Goal: Task Accomplishment & Management: Manage account settings

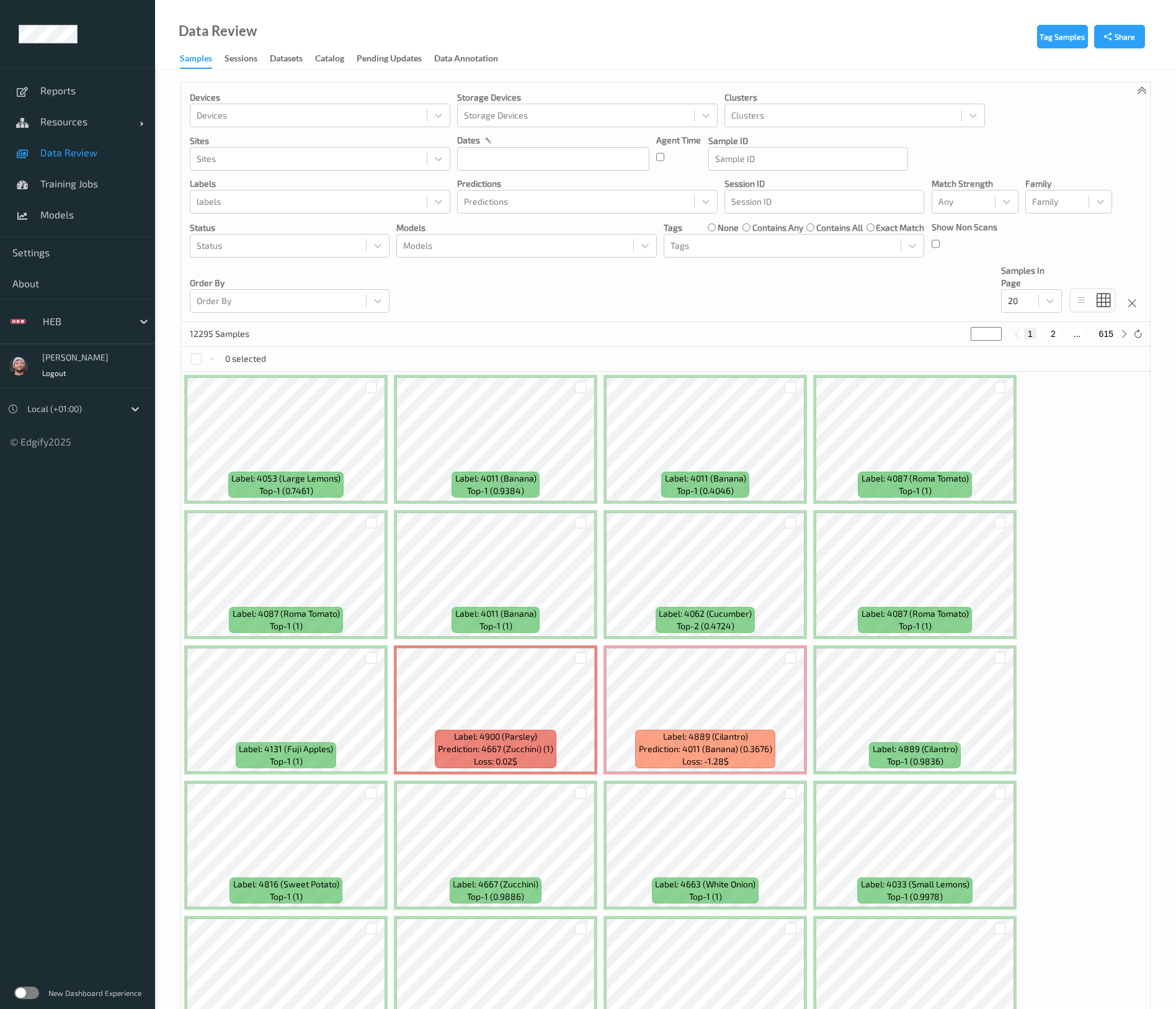
click at [22, 1000] on div "New Dashboard Experience" at bounding box center [78, 993] width 155 height 32
click at [28, 985] on div "New Dashboard Experience" at bounding box center [78, 993] width 155 height 32
click at [31, 996] on label at bounding box center [27, 993] width 25 height 12
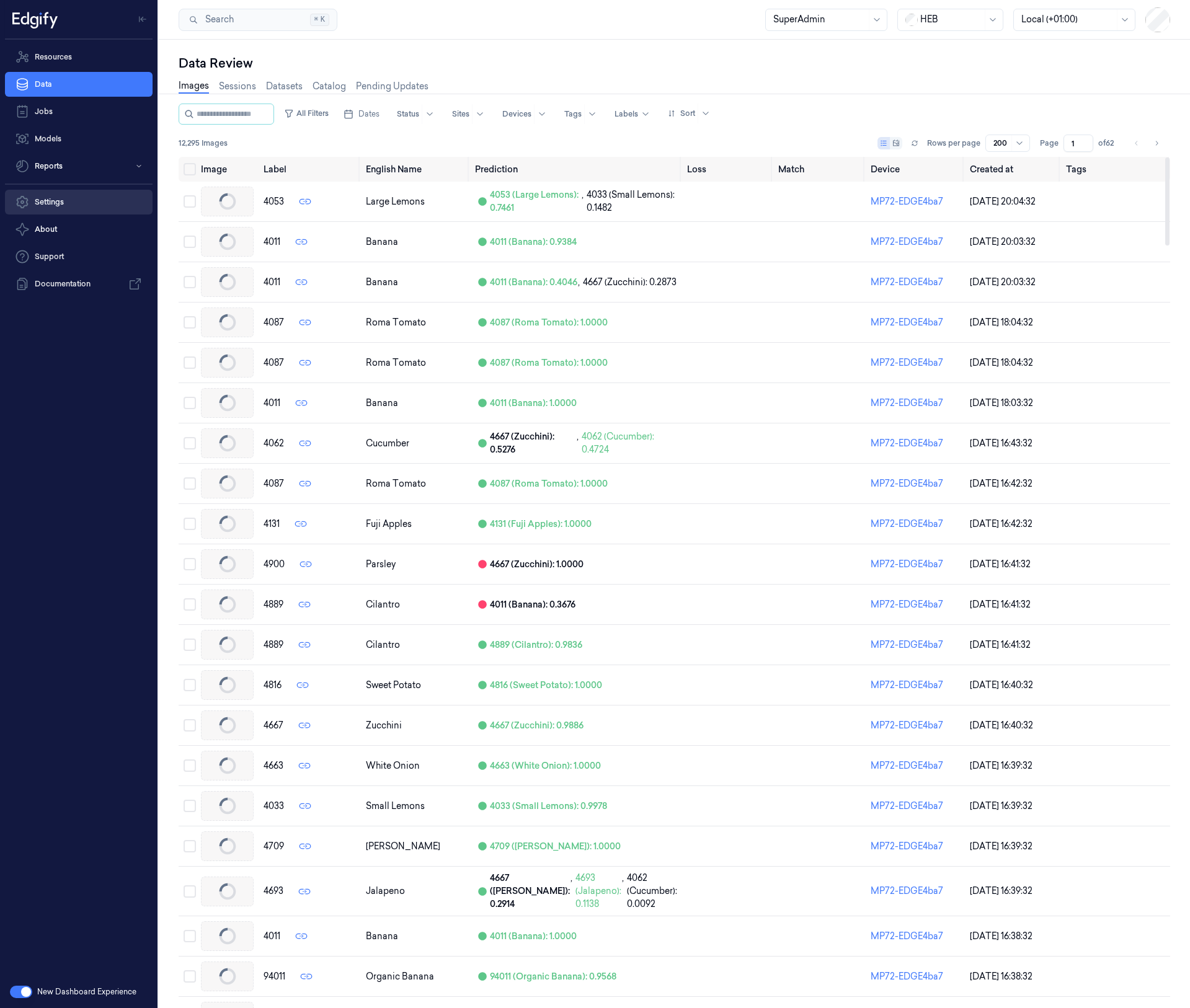
click at [91, 199] on link "Settings" at bounding box center [78, 202] width 148 height 25
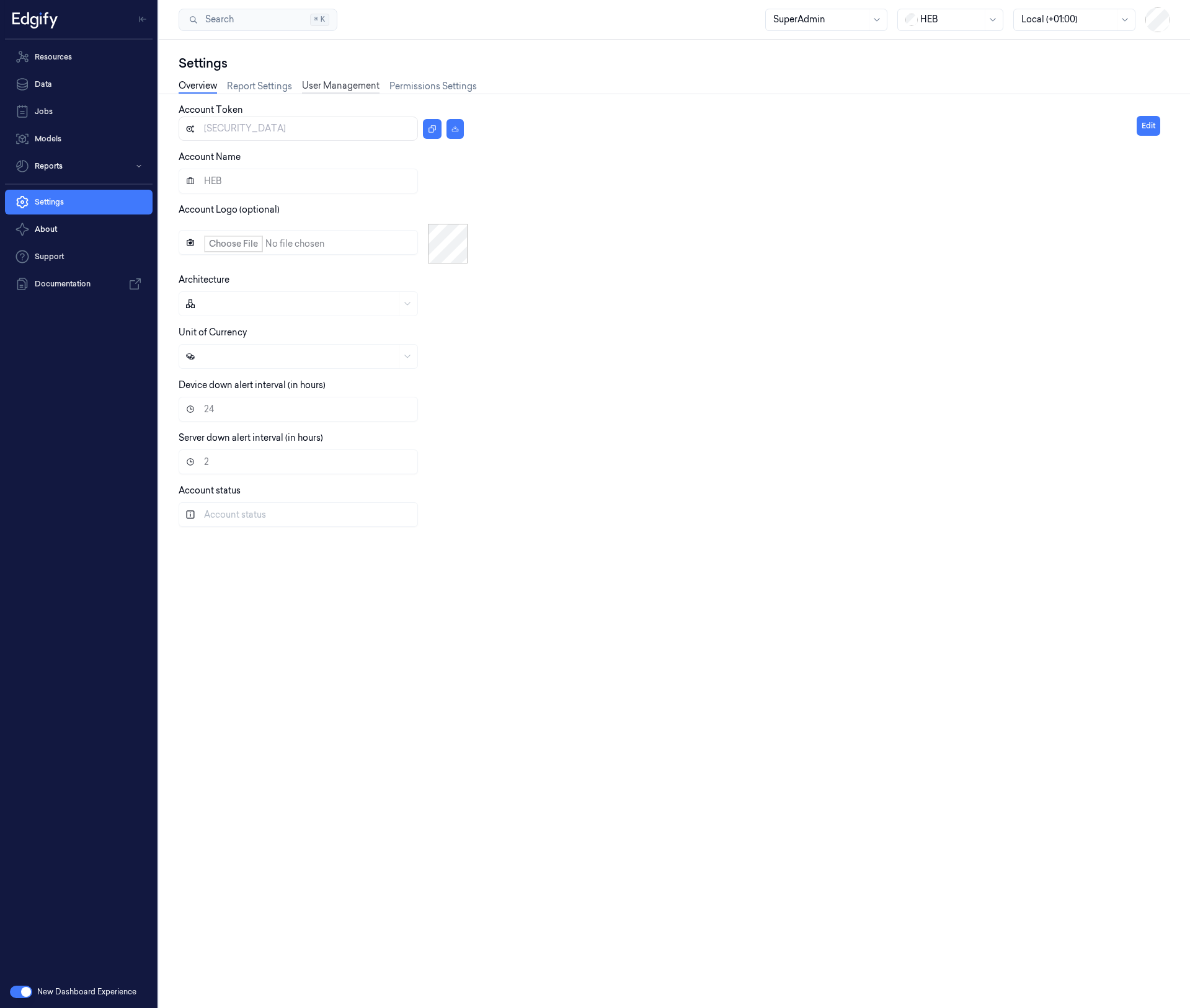
click at [344, 91] on link "User Management" at bounding box center [340, 86] width 78 height 15
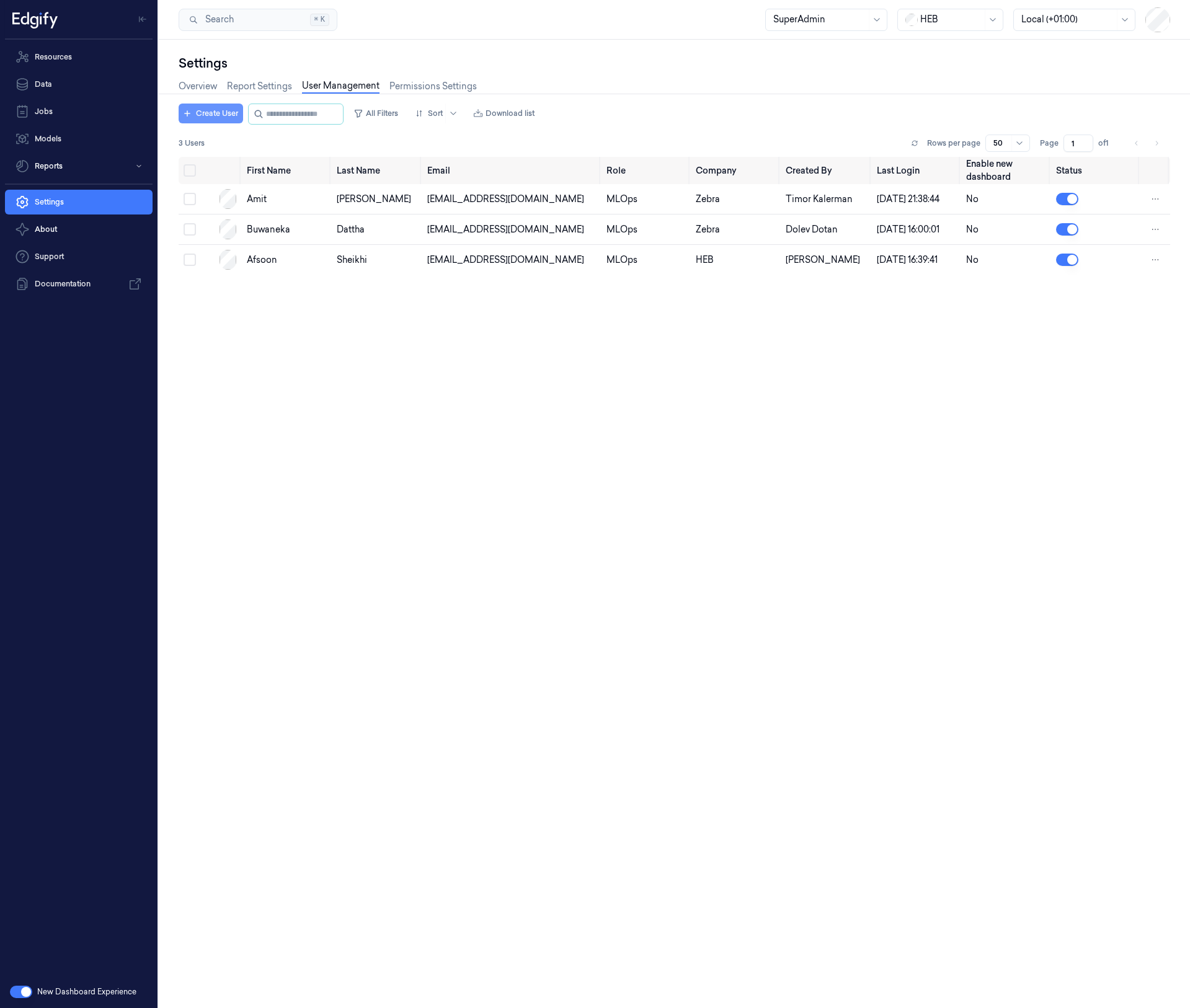
click at [221, 114] on button "Create User" at bounding box center [211, 113] width 64 height 20
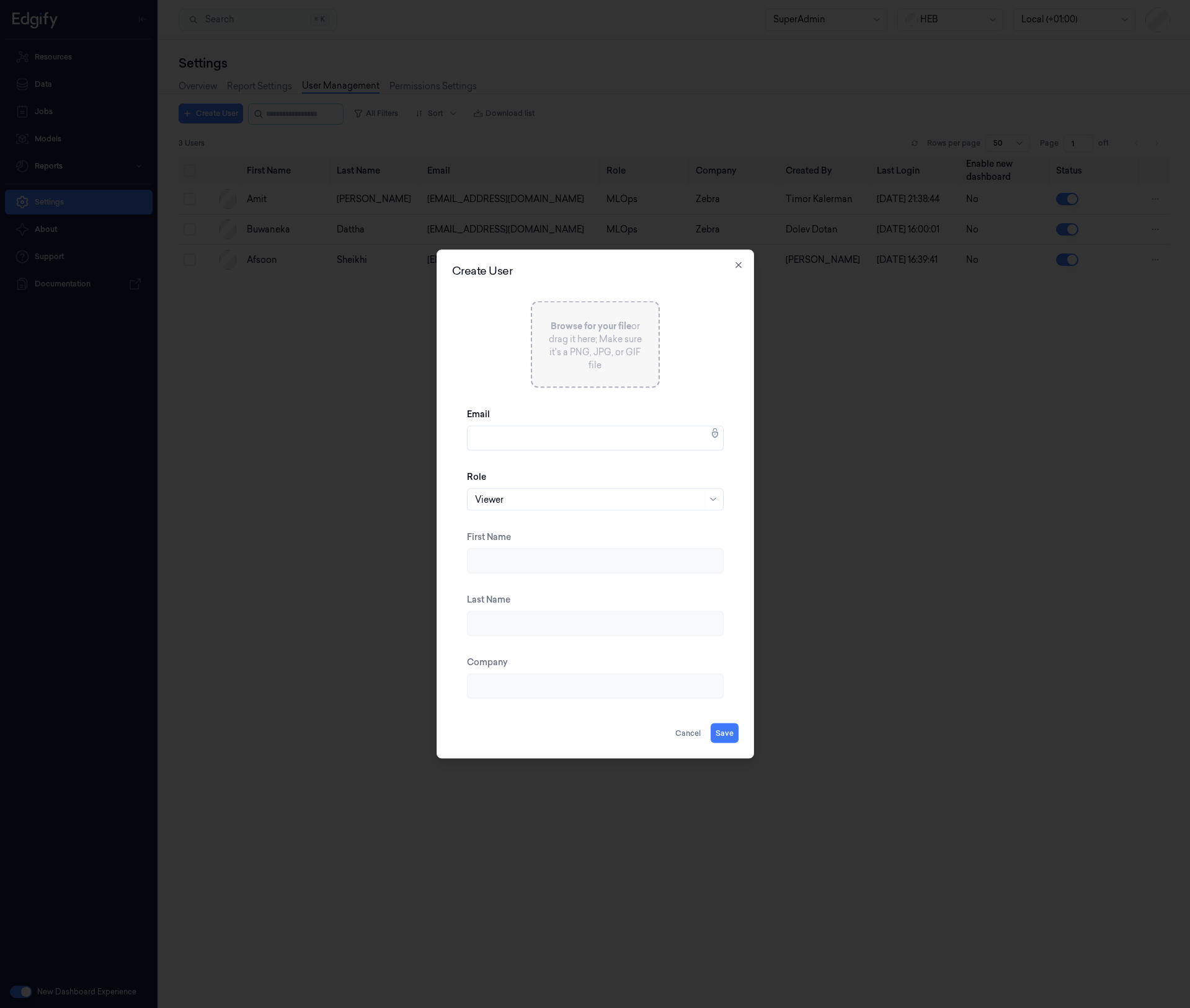
click at [517, 425] on div "Email" at bounding box center [595, 429] width 257 height 62
click at [512, 442] on input "Email" at bounding box center [595, 438] width 257 height 25
paste input "watson.christopher@heb.com"
type input "watson.christopher@heb.com"
click at [512, 508] on div "Viewer" at bounding box center [589, 500] width 227 height 21
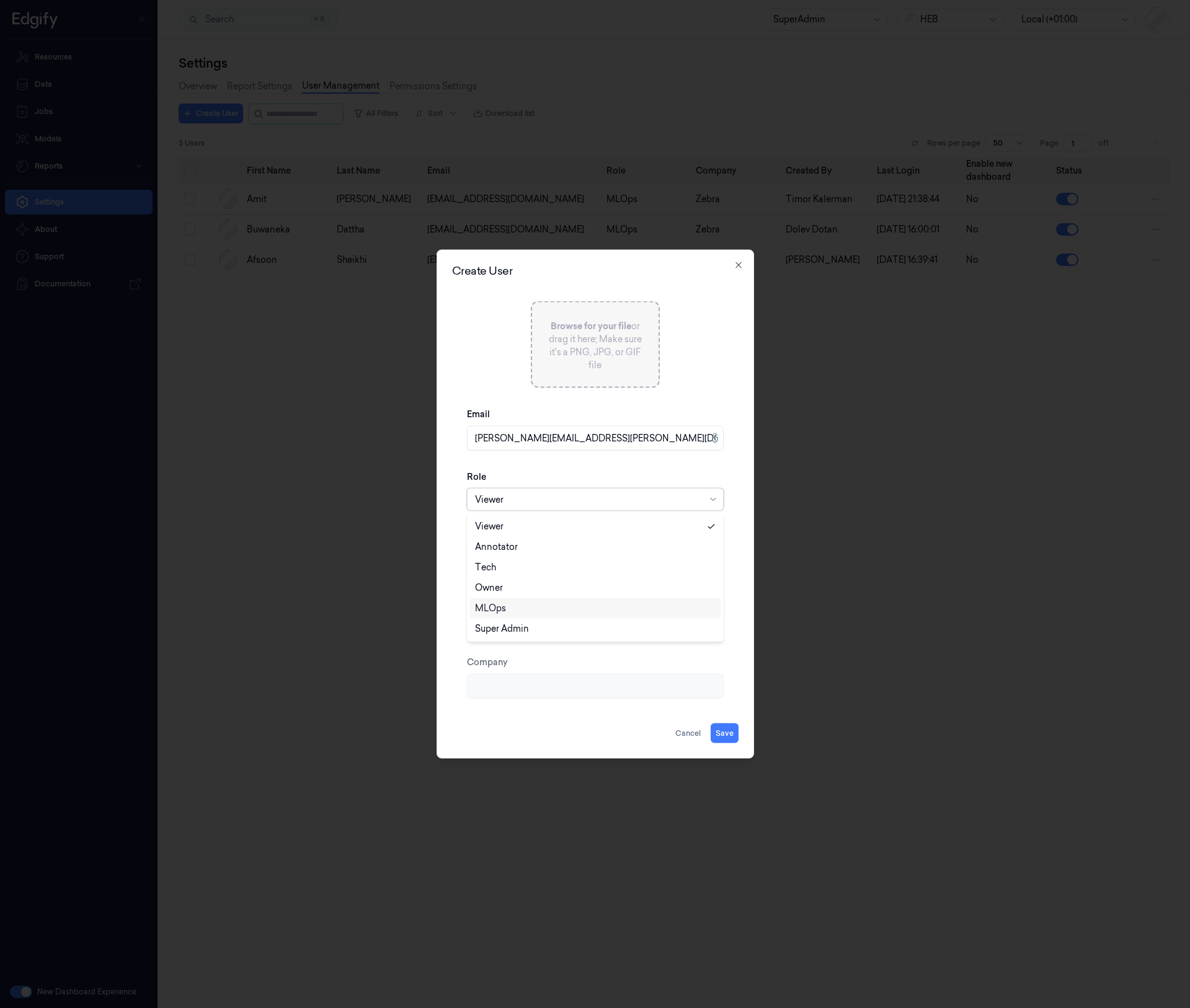
click at [522, 605] on div "MLOps" at bounding box center [595, 608] width 241 height 13
click at [724, 733] on button "Save" at bounding box center [725, 733] width 28 height 20
click at [577, 554] on input "First Name" at bounding box center [595, 561] width 257 height 25
type input "Chris"
type input "Watson"
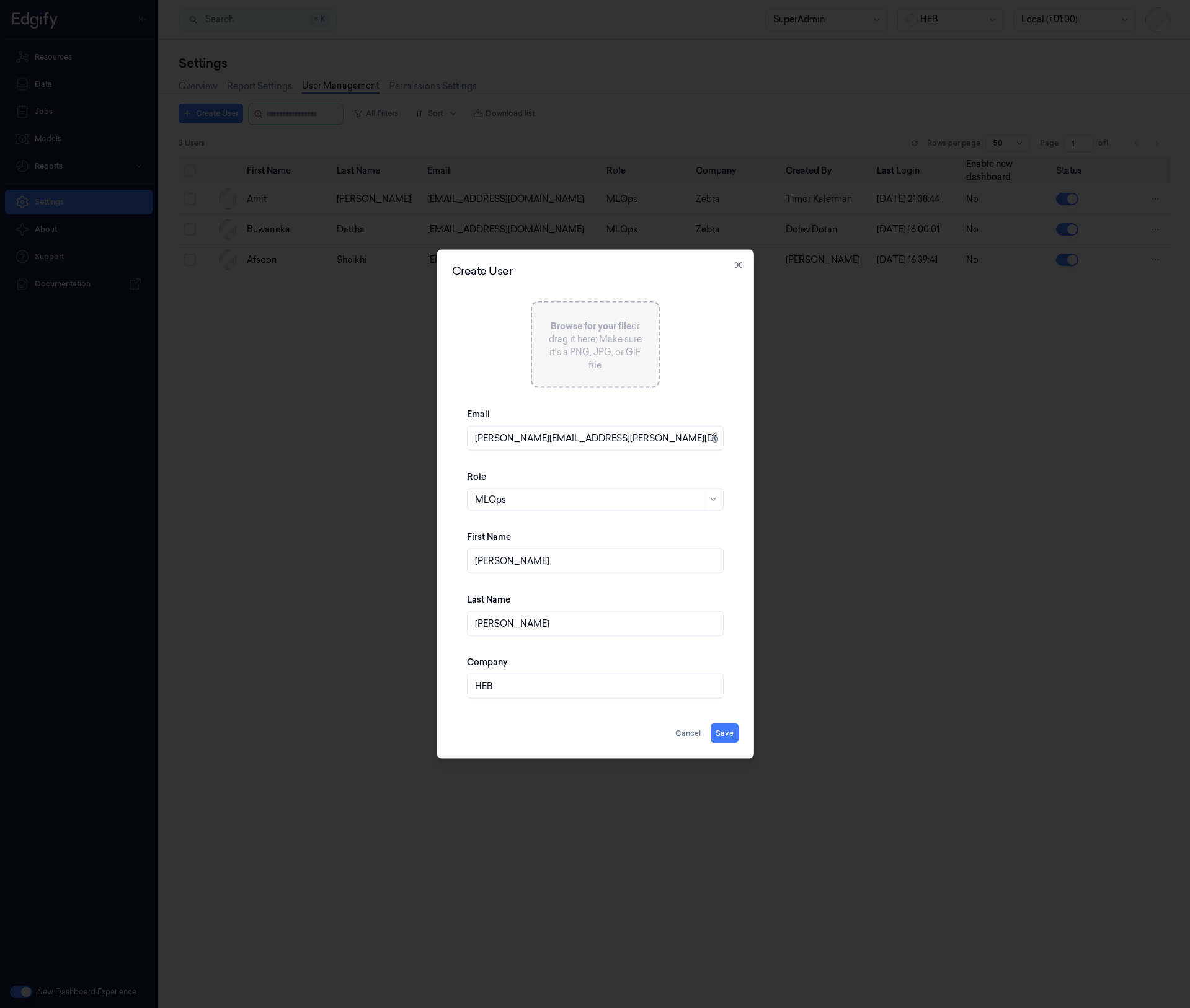
type input "HEB"
click at [711, 724] on button "Save" at bounding box center [725, 733] width 28 height 20
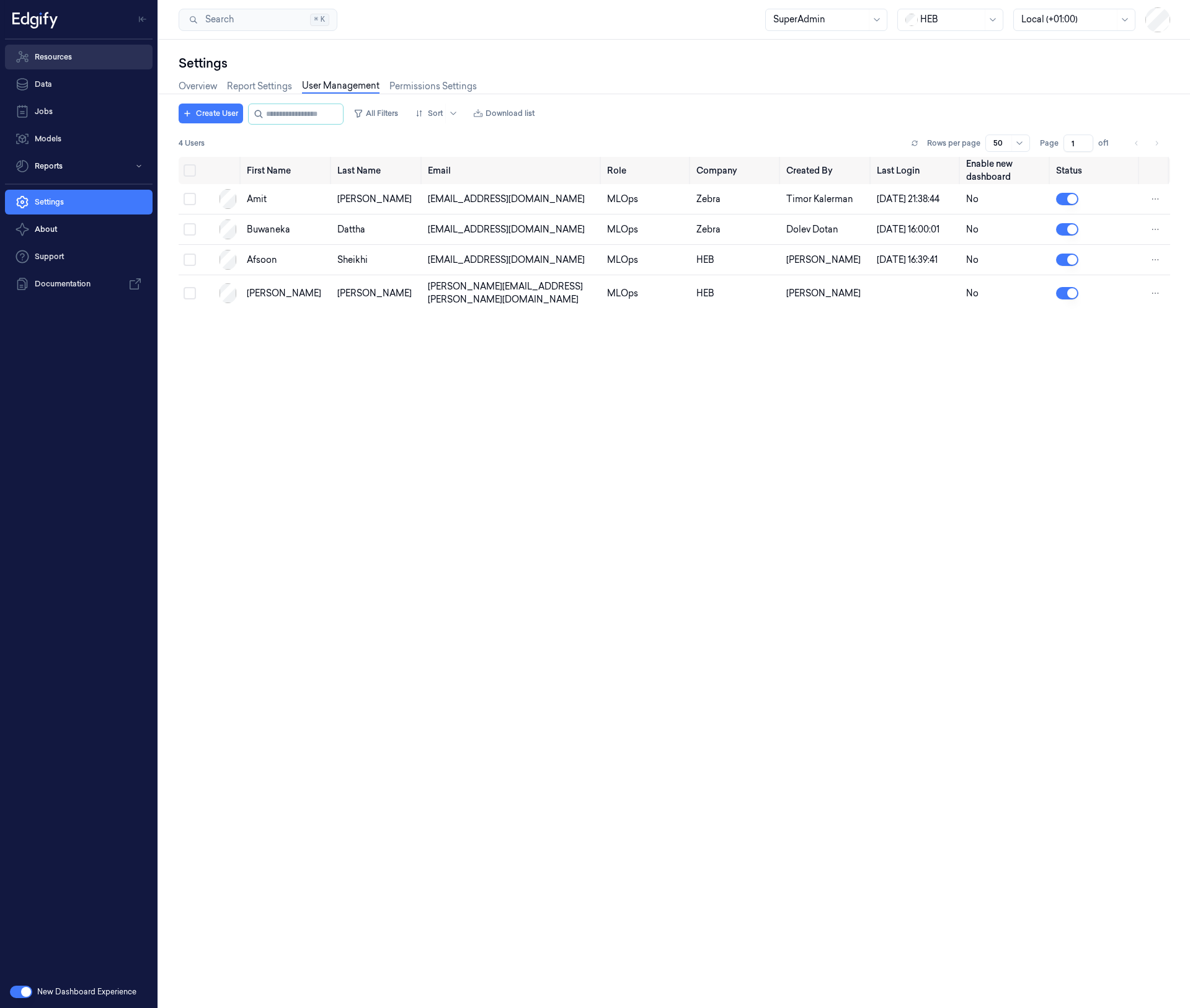
click at [55, 45] on link "Resources" at bounding box center [78, 57] width 148 height 25
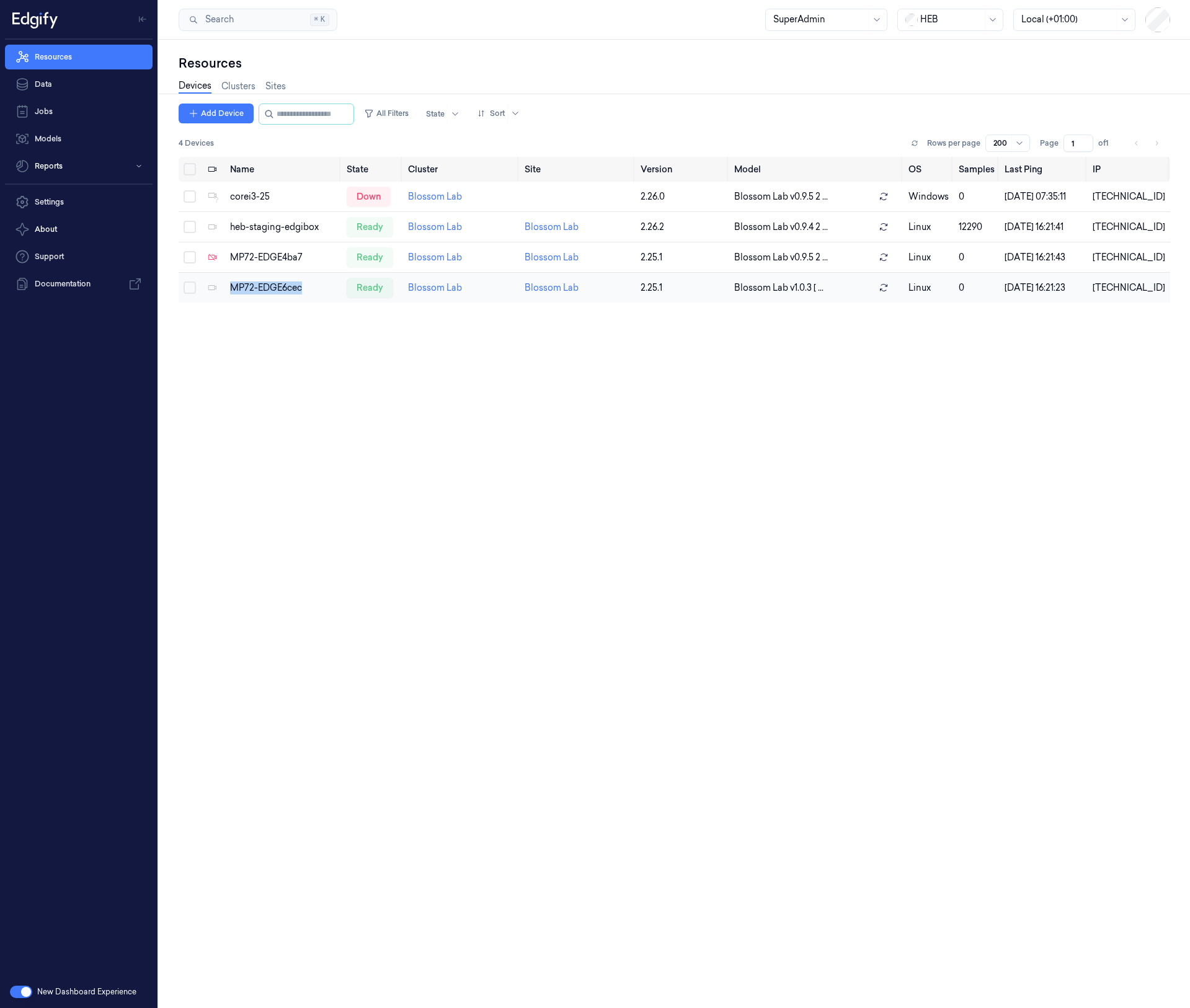
copy div "MP72-EDGE6cec"
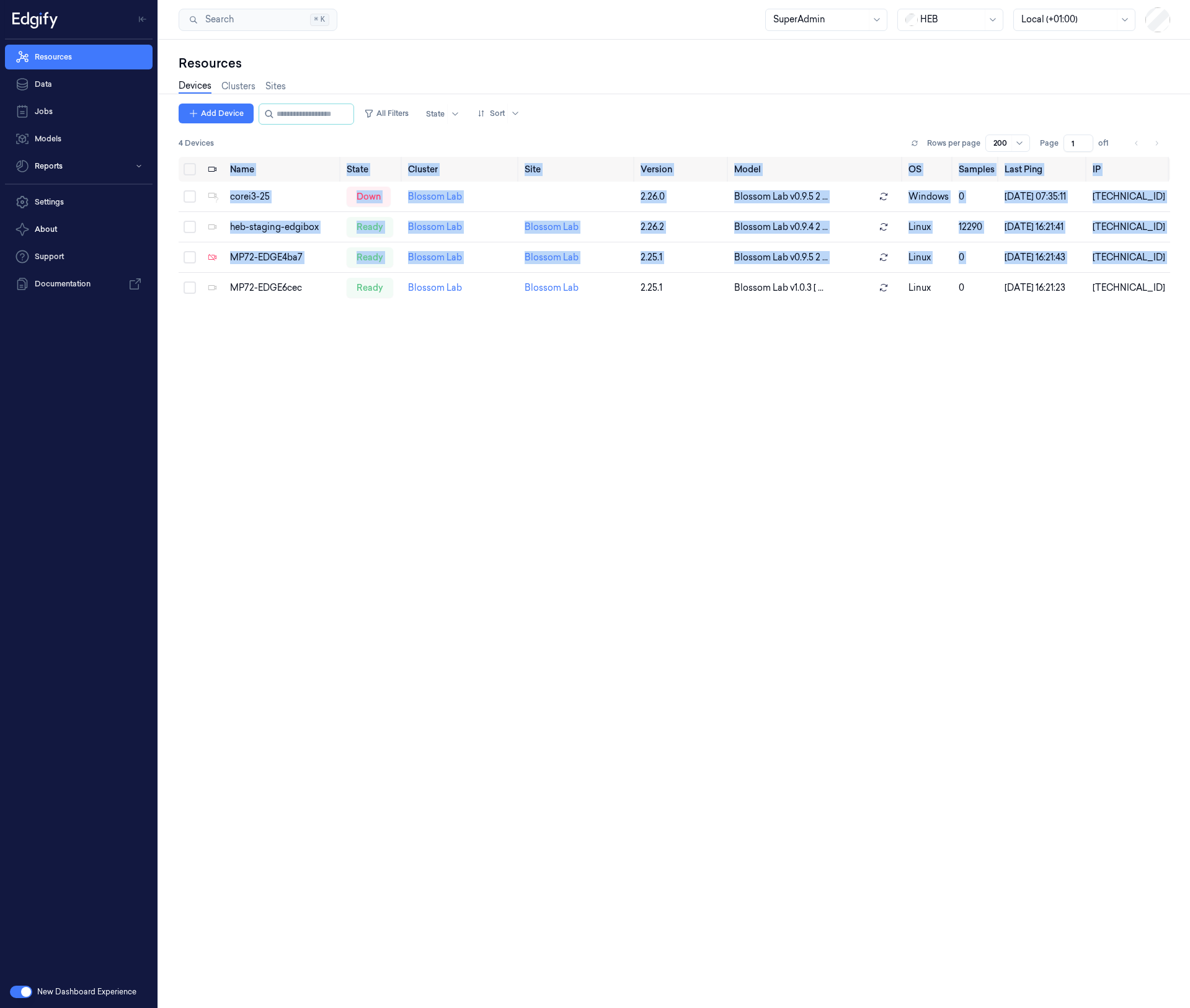
drag, startPoint x: 230, startPoint y: 290, endPoint x: 274, endPoint y: 478, distance: 193.1
click at [274, 478] on div "Name State Cluster Site Version Model OS Samples Last Ping IP corei3-25 down Bl…" at bounding box center [675, 577] width 992 height 841
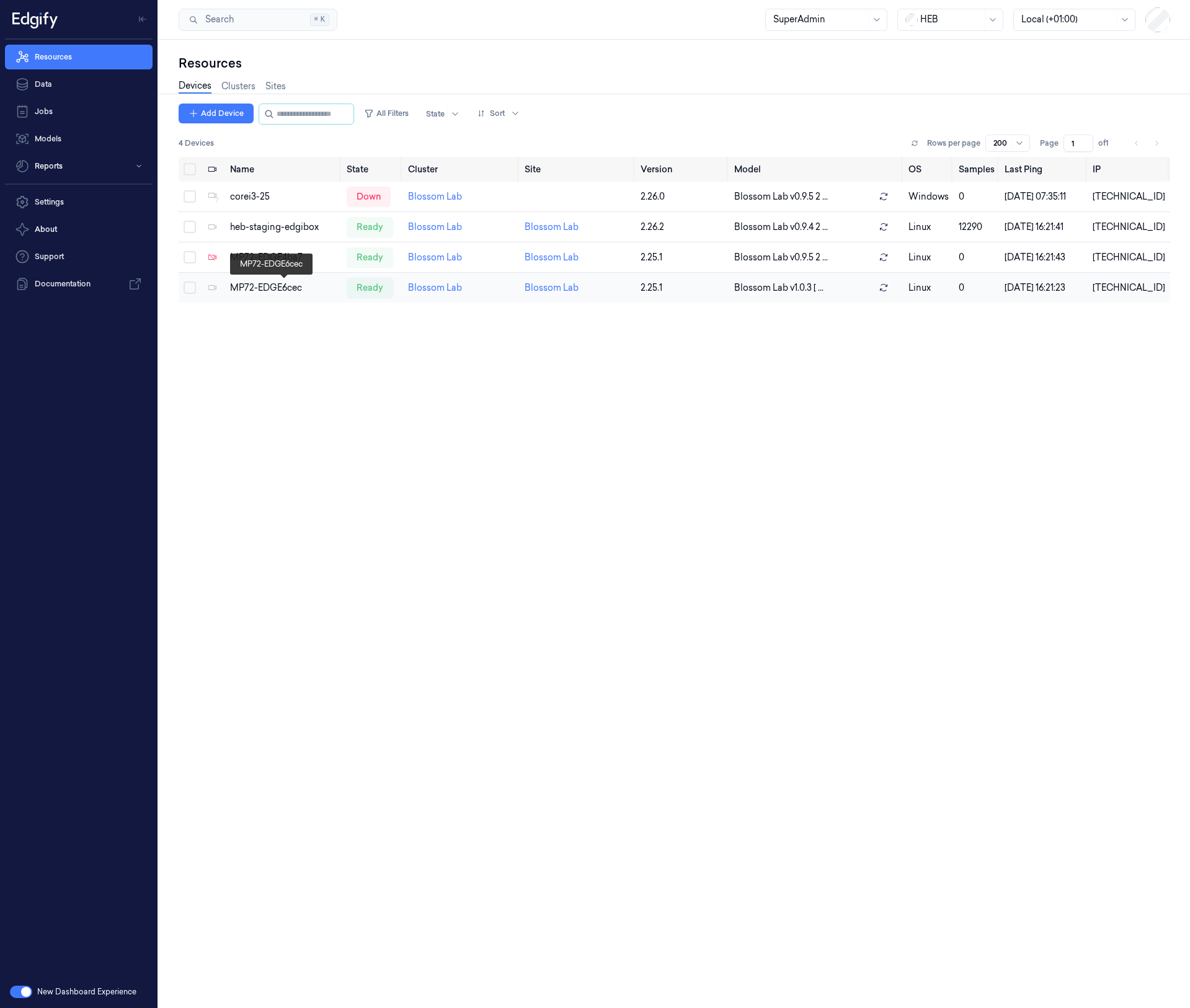
click at [271, 289] on div "MP72-EDGE6cec" at bounding box center [284, 288] width 107 height 13
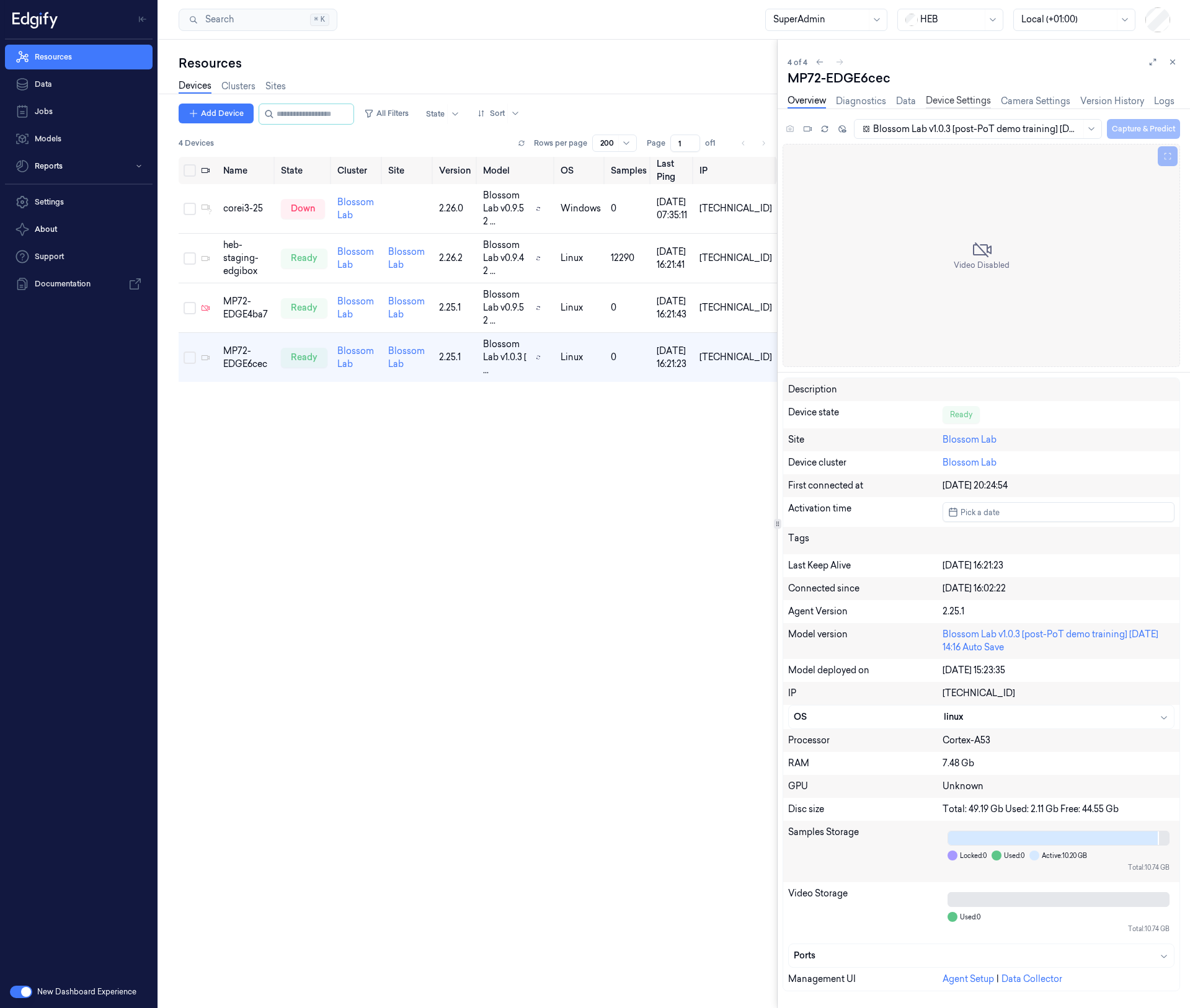
click at [941, 101] on link "Device Settings" at bounding box center [958, 101] width 65 height 15
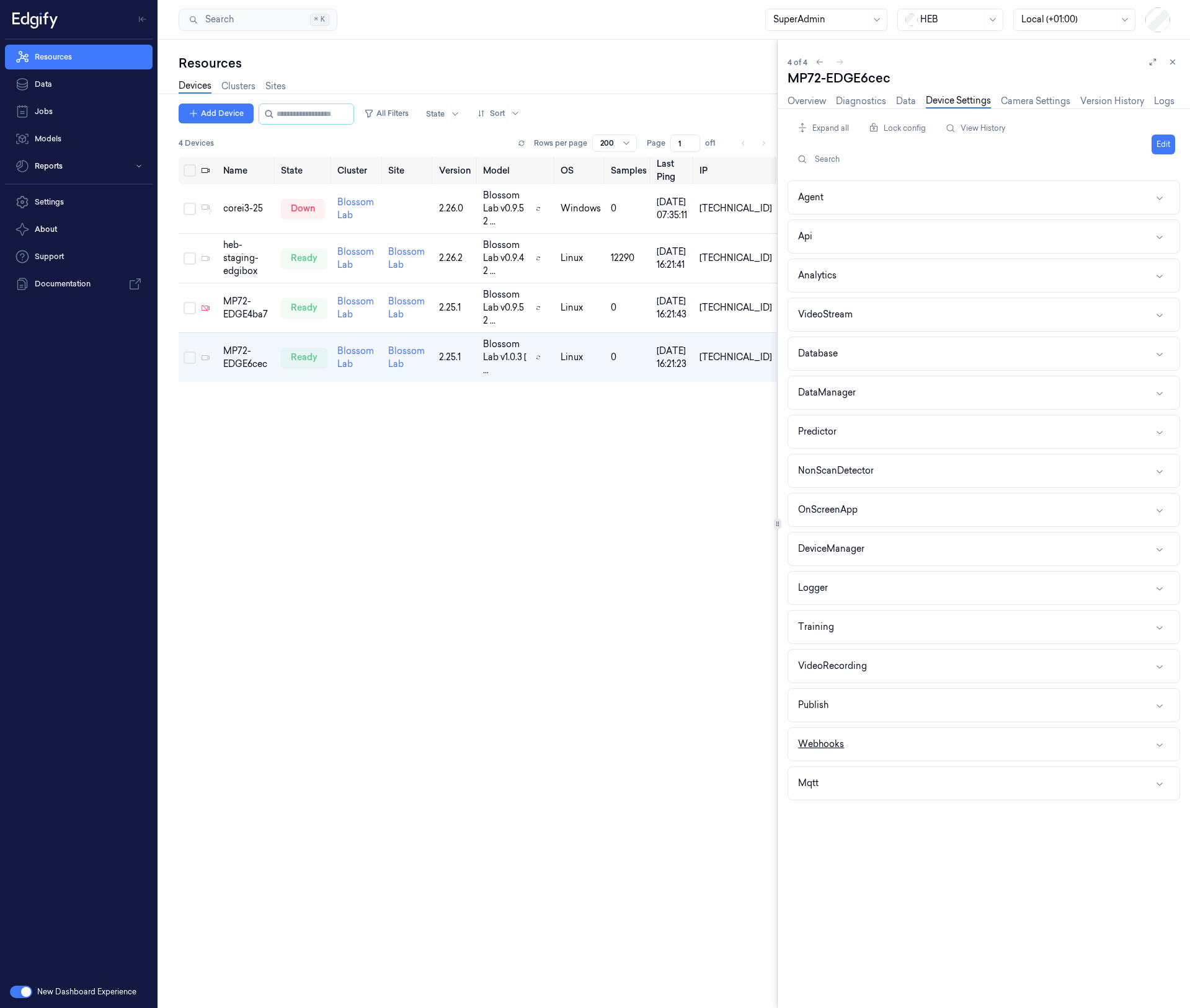
click at [1115, 758] on button "Webhooks" at bounding box center [984, 744] width 391 height 33
click at [1164, 148] on button "Edit" at bounding box center [1164, 144] width 24 height 20
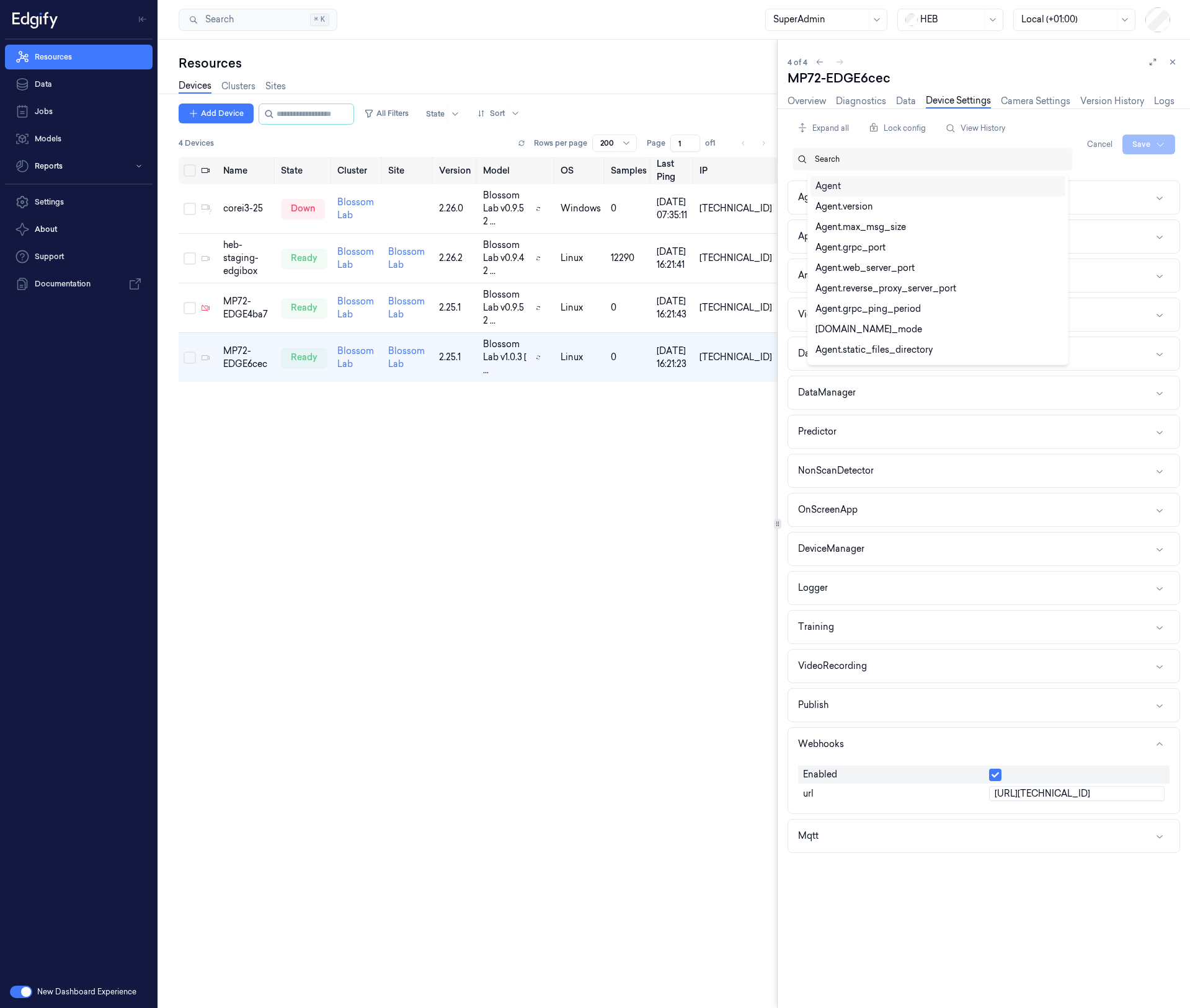
click at [983, 149] on div "Search" at bounding box center [938, 159] width 248 height 22
click at [1036, 791] on input "http://192.168.0.179:8080" at bounding box center [1076, 793] width 175 height 15
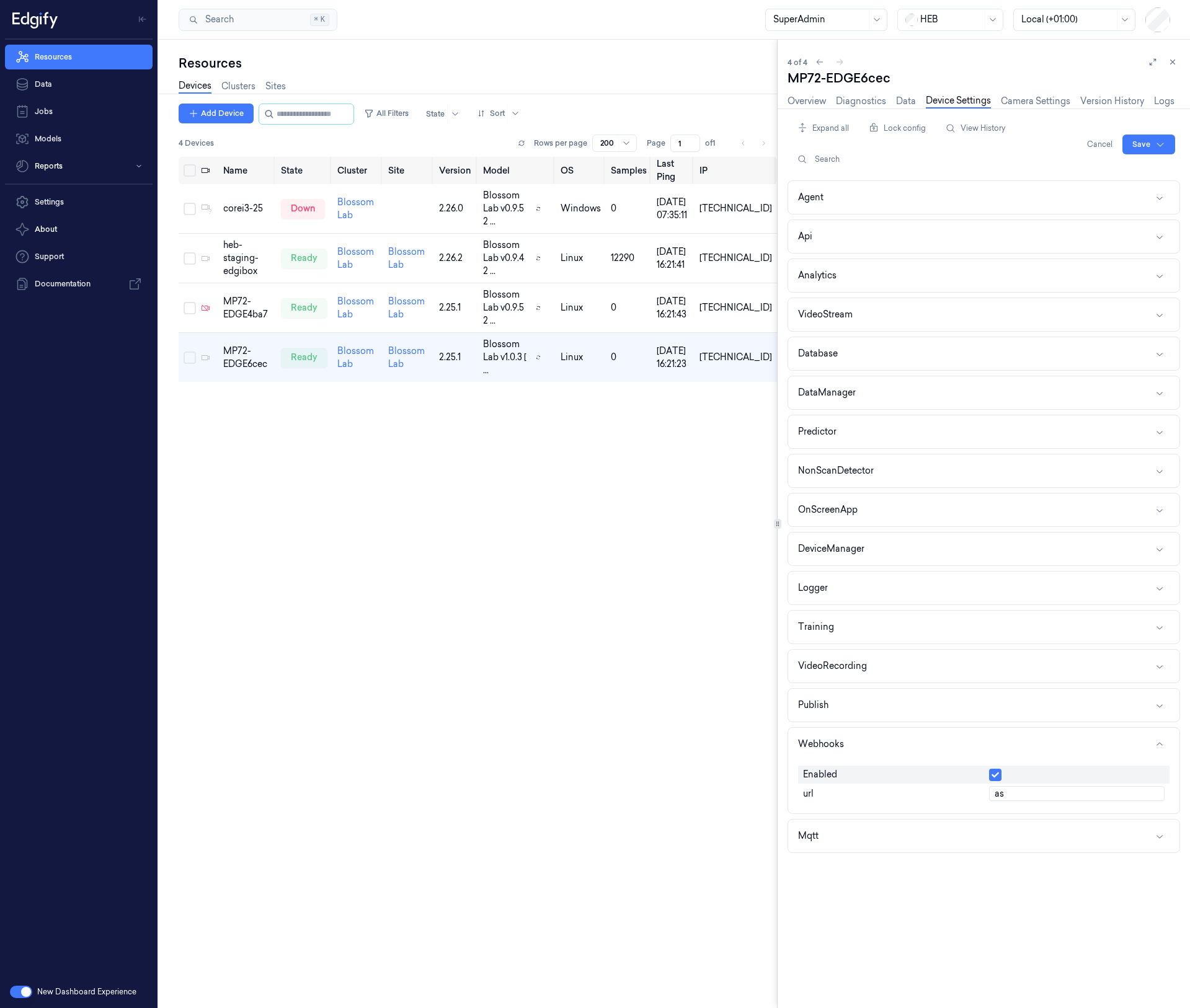
type input "as"
click at [390, 446] on div "Name State Cluster Site Version Model OS Samples Last Ping IP corei3-25 down Bl…" at bounding box center [478, 577] width 598 height 841
click at [51, 82] on link "Data" at bounding box center [78, 85] width 148 height 25
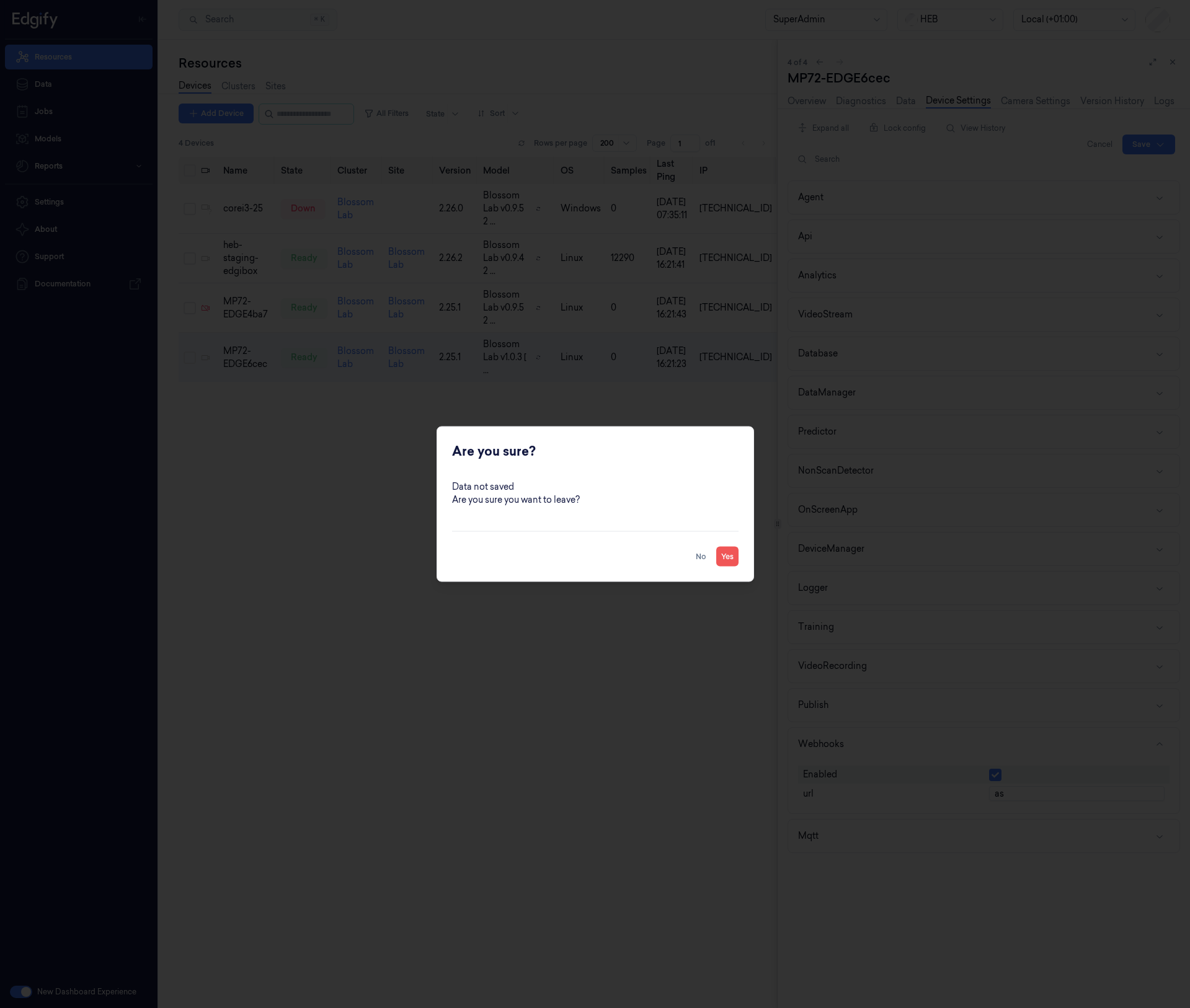
click at [726, 557] on button "Yes" at bounding box center [727, 557] width 22 height 20
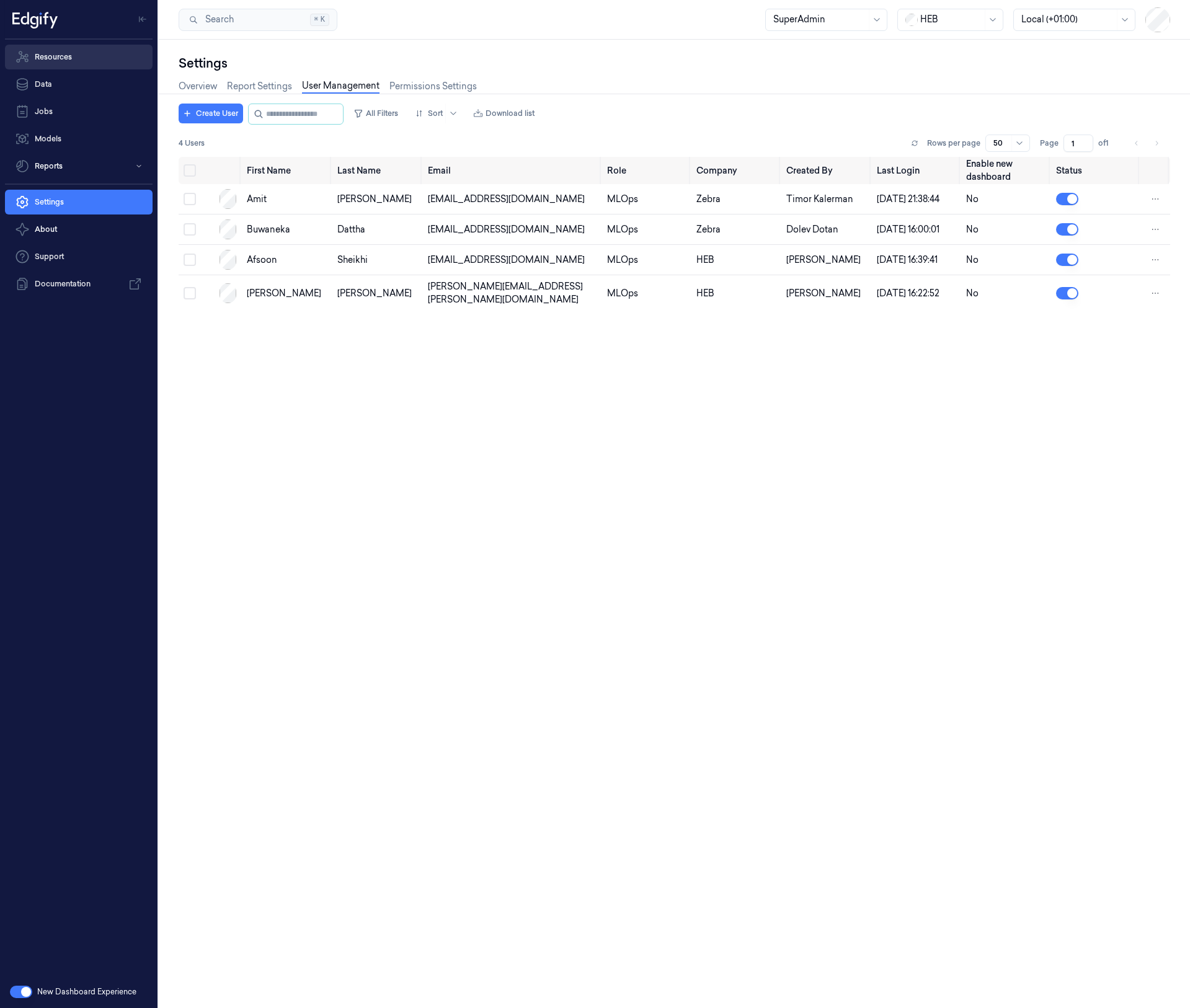
click at [69, 55] on link "Resources" at bounding box center [78, 57] width 148 height 25
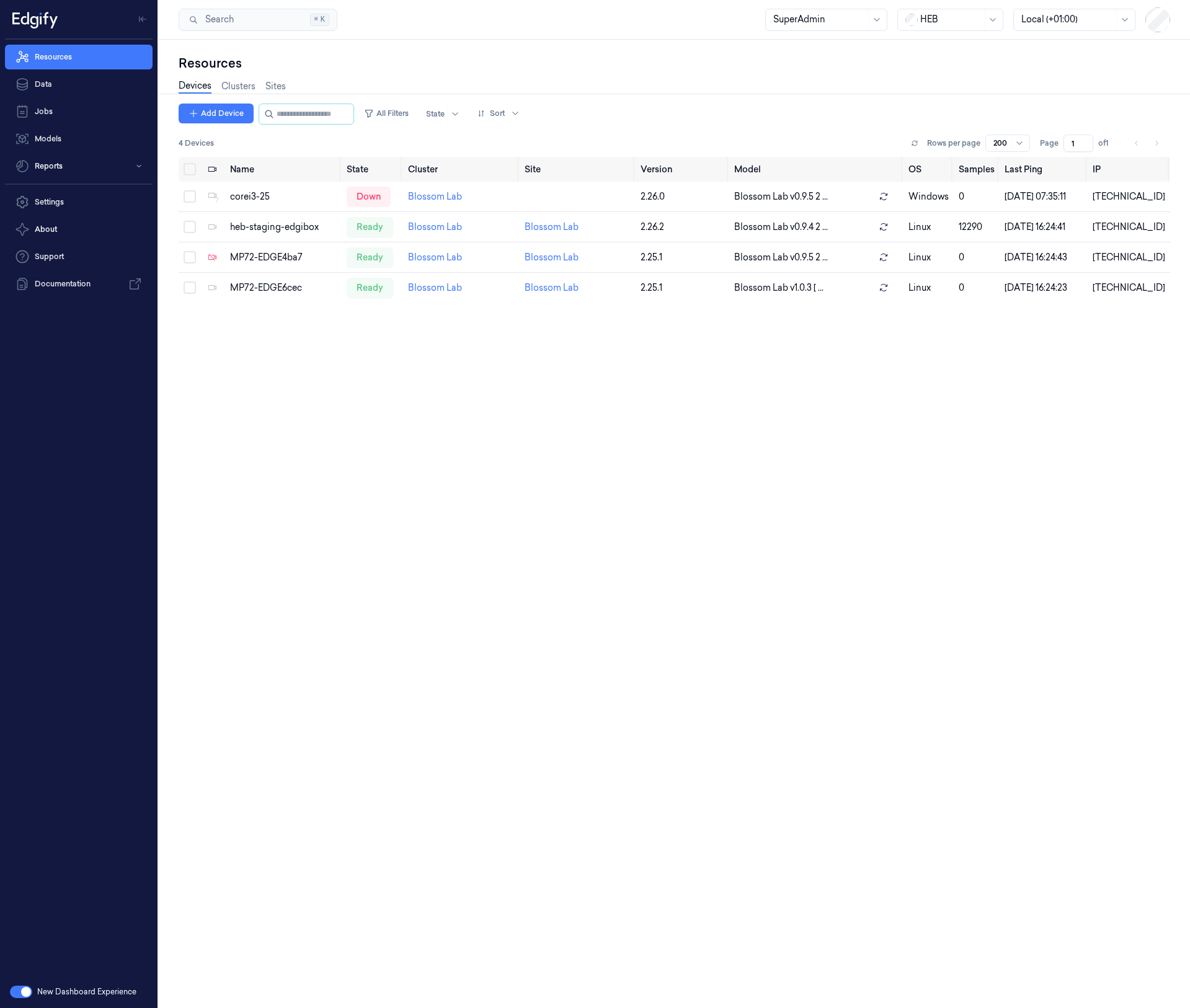
click at [456, 689] on div "Name State Cluster Site Version Model OS Samples Last Ping IP corei3-25 down Bl…" at bounding box center [675, 577] width 992 height 841
